Goal: Information Seeking & Learning: Learn about a topic

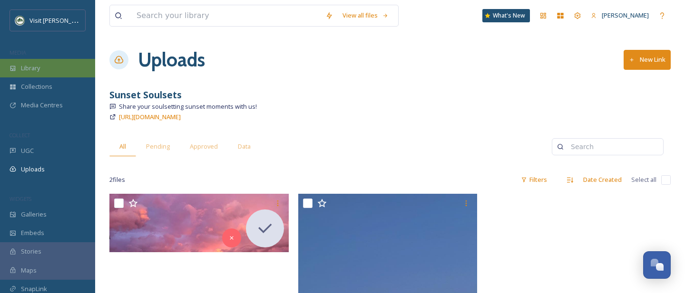
click at [49, 68] on div "Library" at bounding box center [47, 68] width 95 height 19
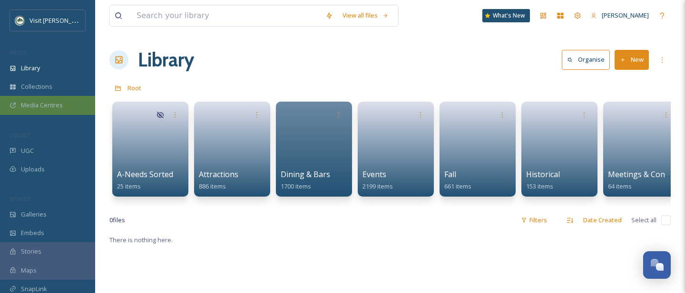
click at [40, 101] on span "Media Centres" at bounding box center [42, 105] width 42 height 9
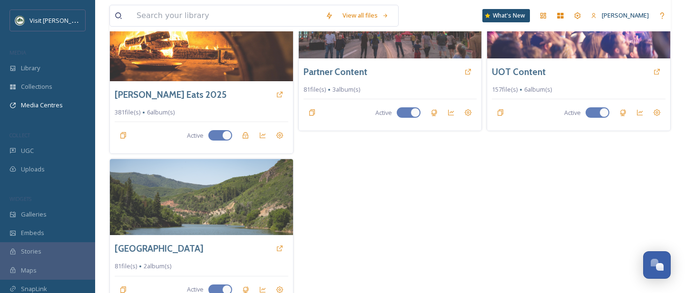
scroll to position [32, 0]
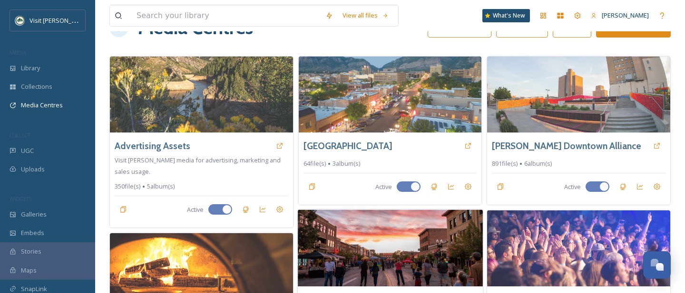
click at [388, 264] on img at bounding box center [390, 248] width 185 height 77
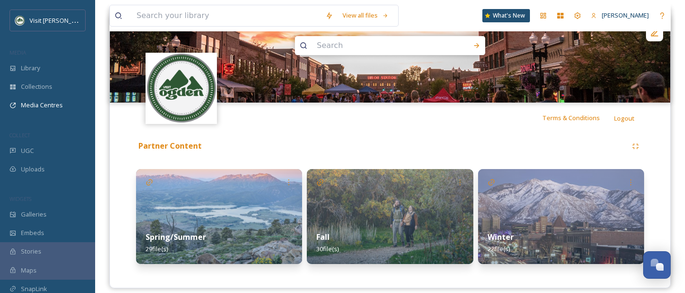
scroll to position [119, 0]
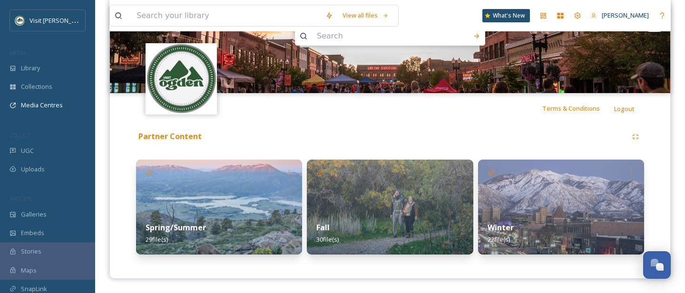
click at [553, 191] on img at bounding box center [561, 207] width 166 height 95
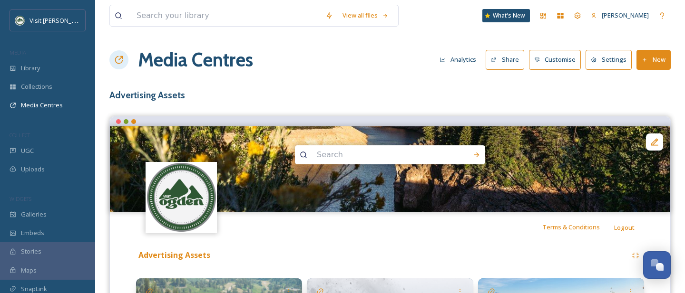
scroll to position [219, 0]
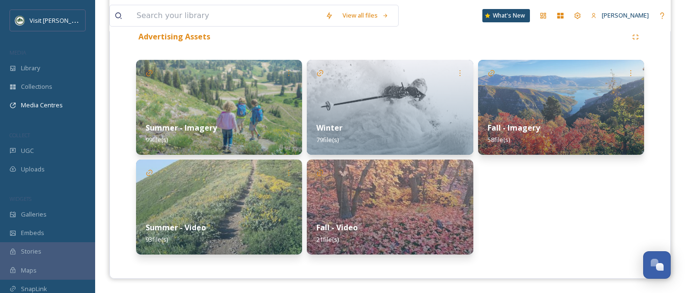
click at [418, 95] on img at bounding box center [390, 107] width 166 height 95
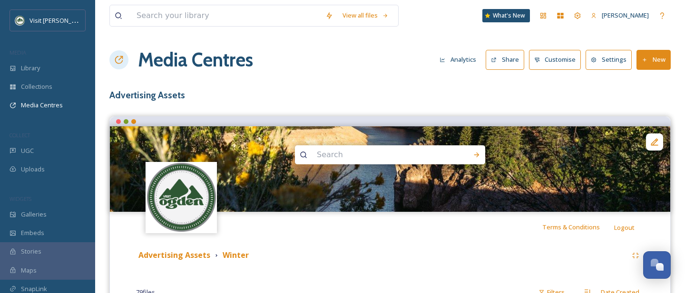
click at [508, 57] on button "Share" at bounding box center [505, 60] width 39 height 20
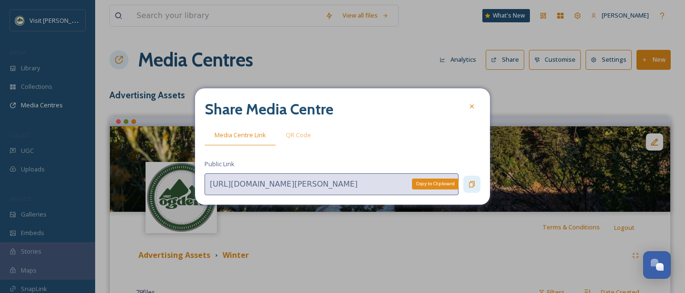
click at [472, 187] on icon at bounding box center [472, 184] width 6 height 6
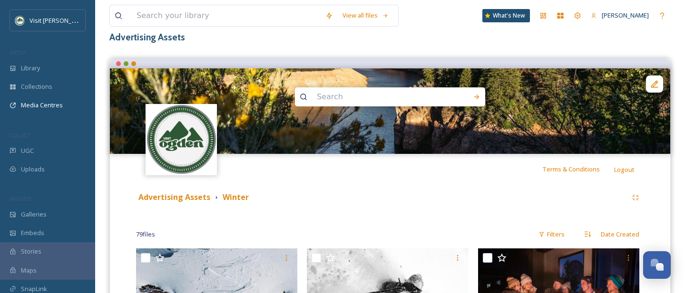
scroll to position [133, 0]
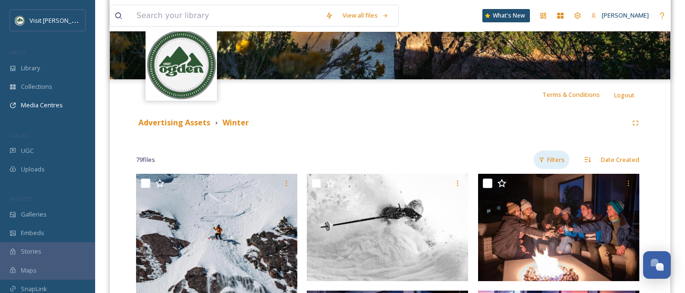
click at [564, 157] on div "Filters" at bounding box center [552, 160] width 36 height 19
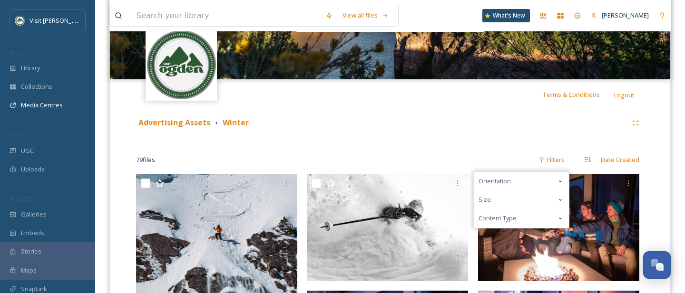
click at [527, 217] on div "Content Type" at bounding box center [521, 218] width 95 height 19
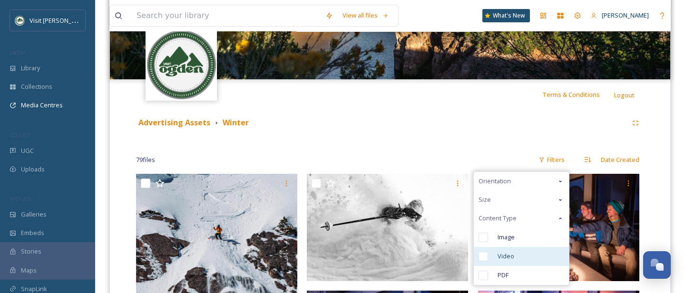
click at [521, 251] on div "Video" at bounding box center [521, 256] width 95 height 19
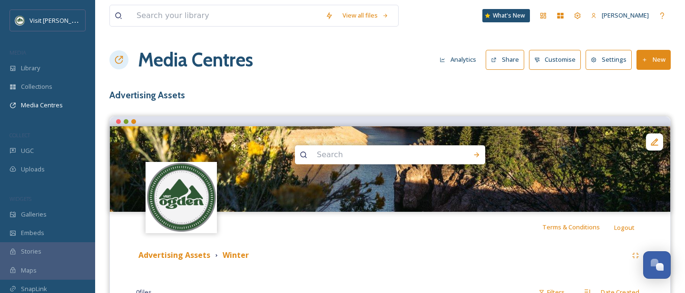
scroll to position [59, 0]
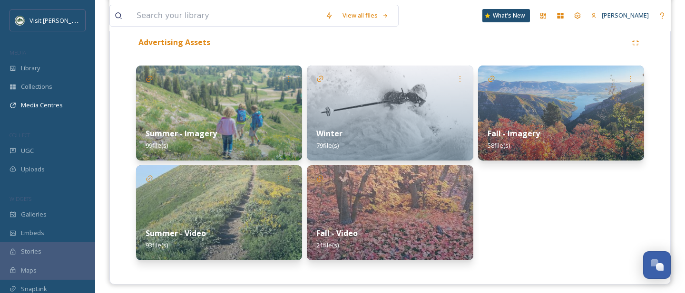
scroll to position [219, 0]
